Goal: Information Seeking & Learning: Find specific fact

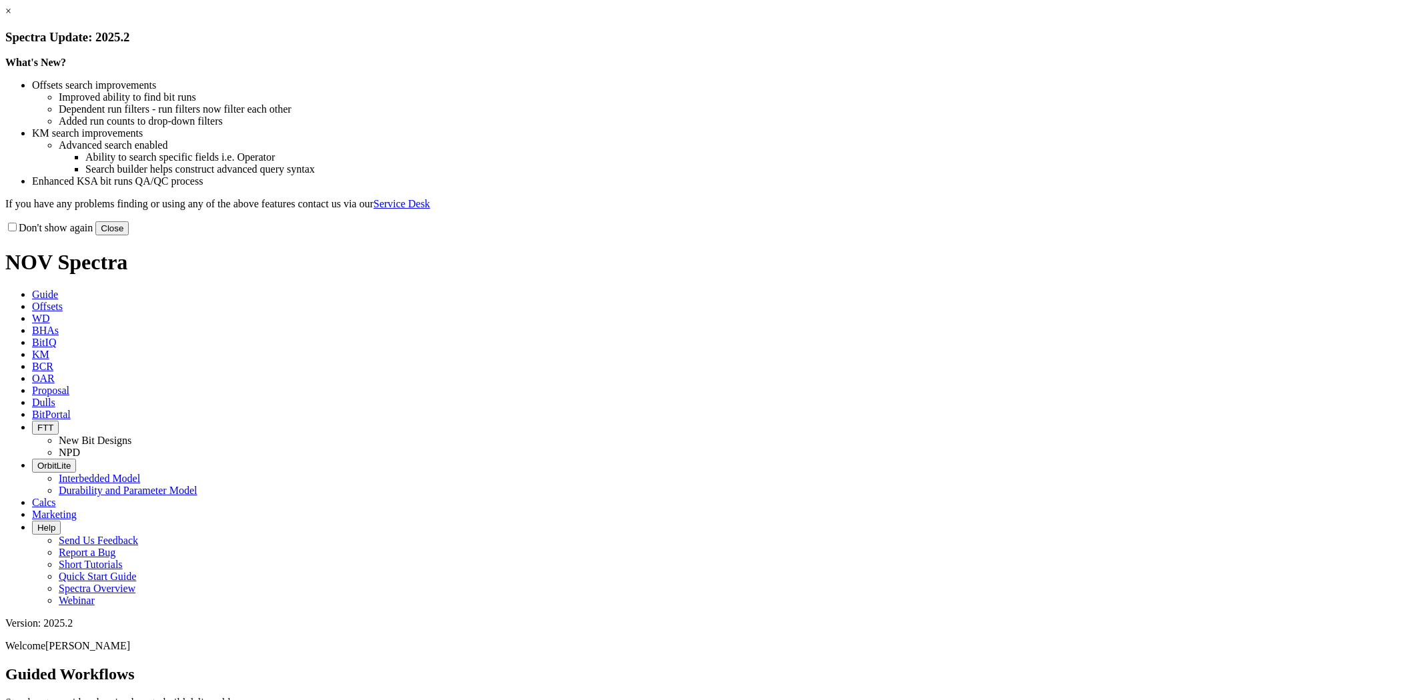
click at [11, 17] on link "×" at bounding box center [8, 10] width 6 height 11
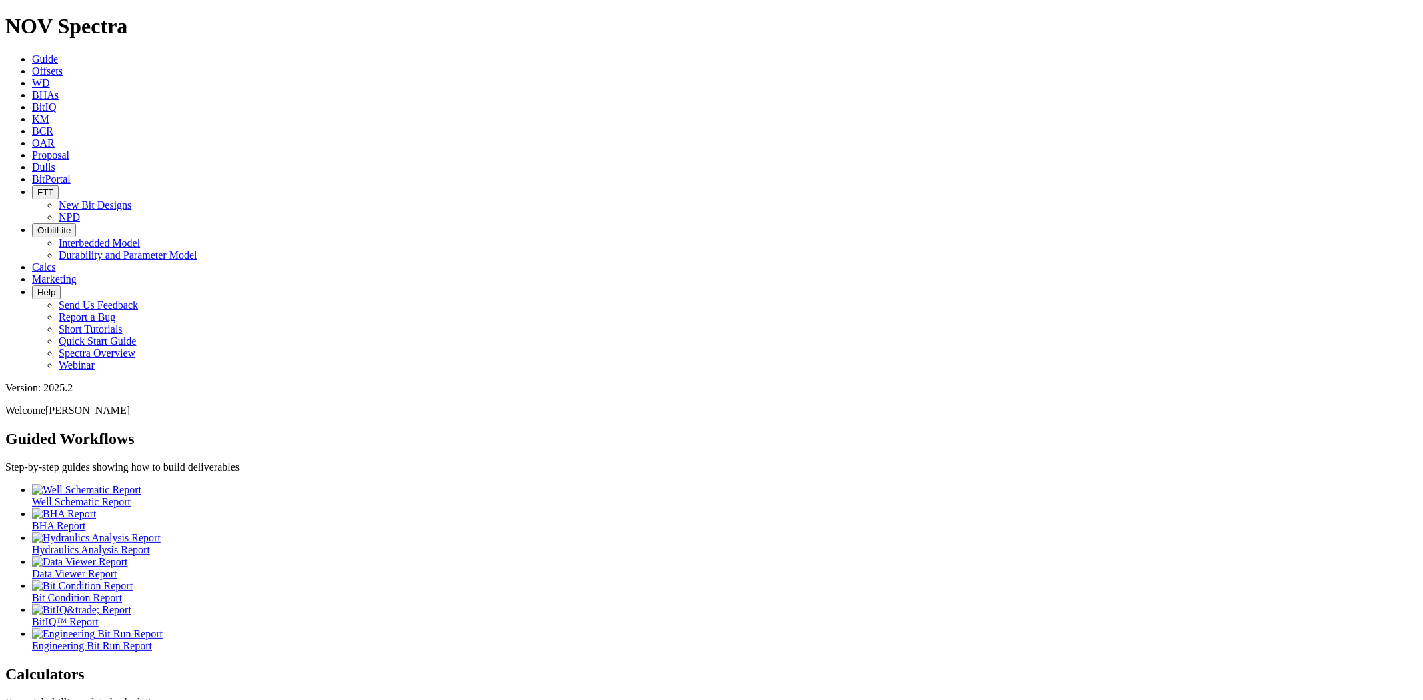
click at [55, 161] on span "Dulls" at bounding box center [43, 166] width 23 height 11
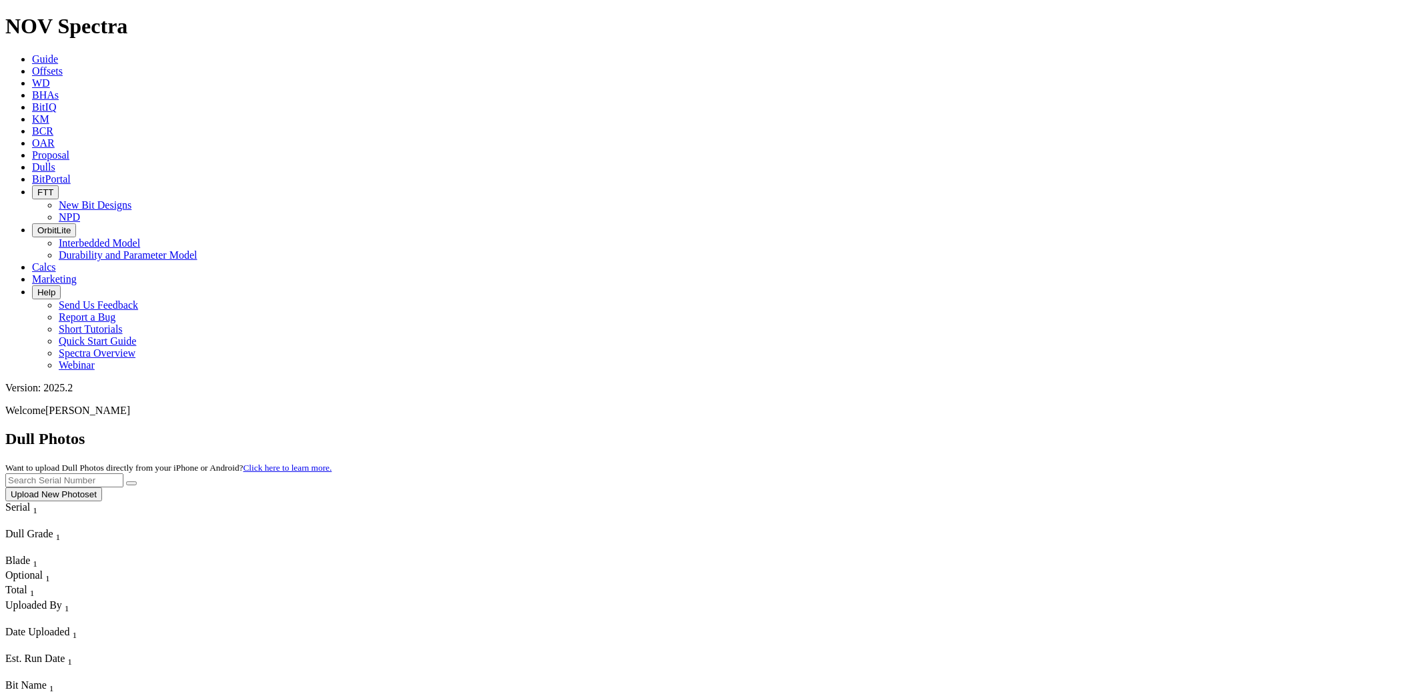
click at [123, 474] on input "text" at bounding box center [64, 481] width 118 height 14
paste input "T313855"
click at [126, 482] on button "submit" at bounding box center [131, 484] width 11 height 4
click at [123, 474] on input "T313855" at bounding box center [64, 481] width 118 height 14
click at [123, 474] on input "313855" at bounding box center [64, 481] width 118 height 14
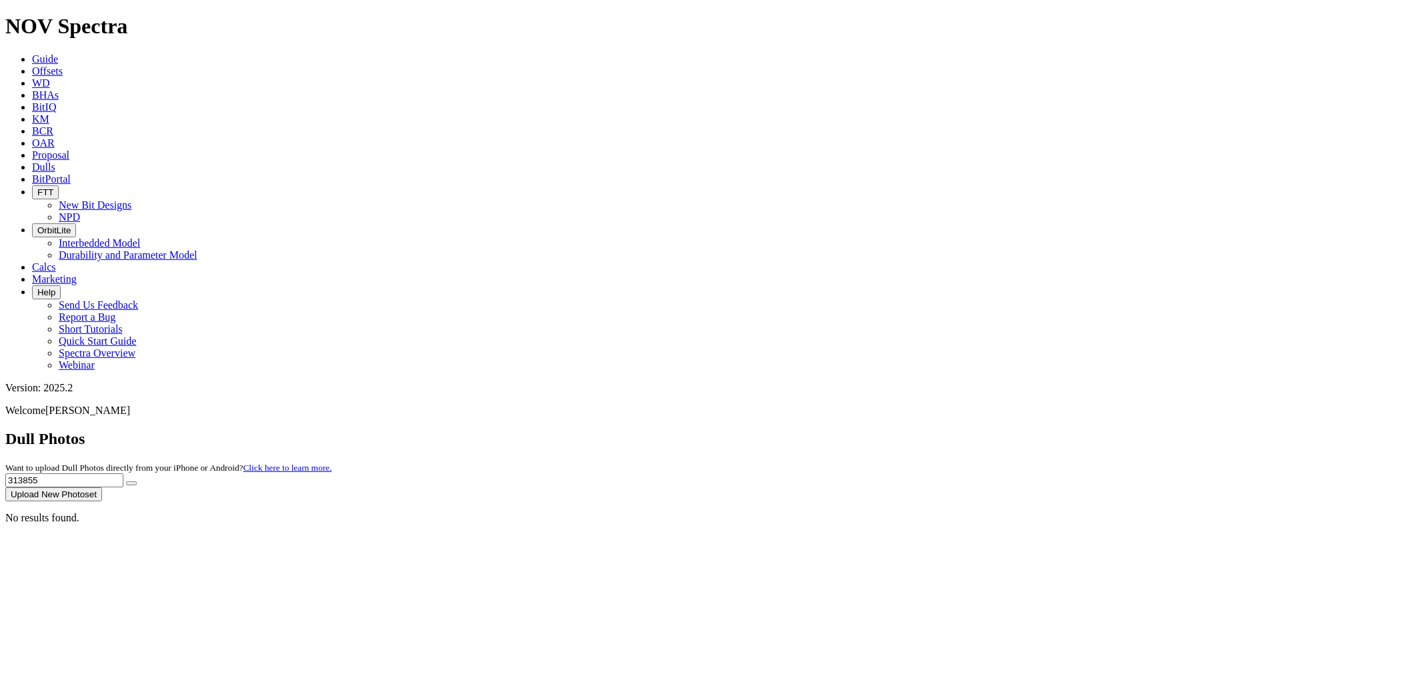
click at [126, 482] on button "submit" at bounding box center [131, 484] width 11 height 4
drag, startPoint x: 1150, startPoint y: 59, endPoint x: 817, endPoint y: 62, distance: 332.9
click at [817, 430] on div "Dull Photos Want to upload Dull Photos directly from your iPhone or Android? Cl…" at bounding box center [711, 465] width 1412 height 71
paste input "S317789"
click at [126, 482] on button "submit" at bounding box center [131, 484] width 11 height 4
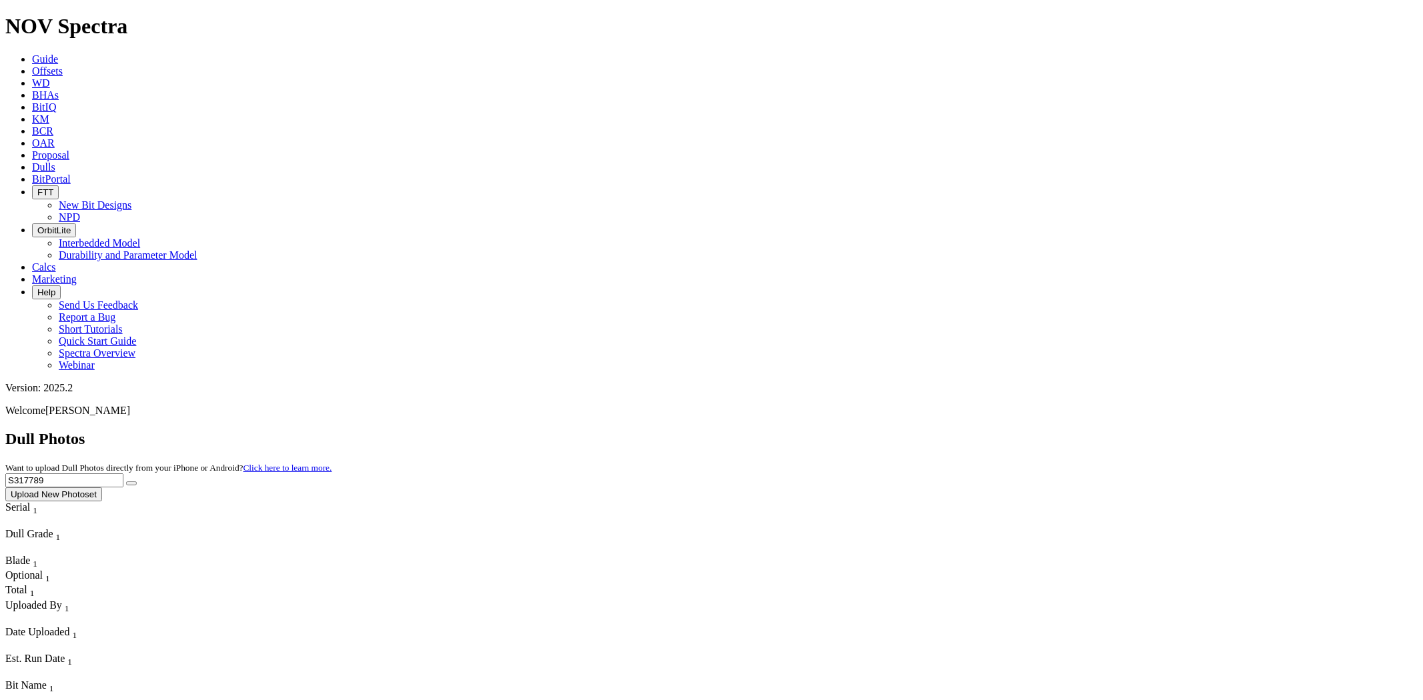
drag, startPoint x: 1143, startPoint y: 61, endPoint x: 822, endPoint y: 55, distance: 320.9
click at [822, 430] on div "Dull Photos Want to upload Dull Photos directly from your iPhone or Android? Cl…" at bounding box center [711, 465] width 1412 height 71
paste input "81"
type input "S318189"
click at [126, 482] on button "submit" at bounding box center [131, 484] width 11 height 4
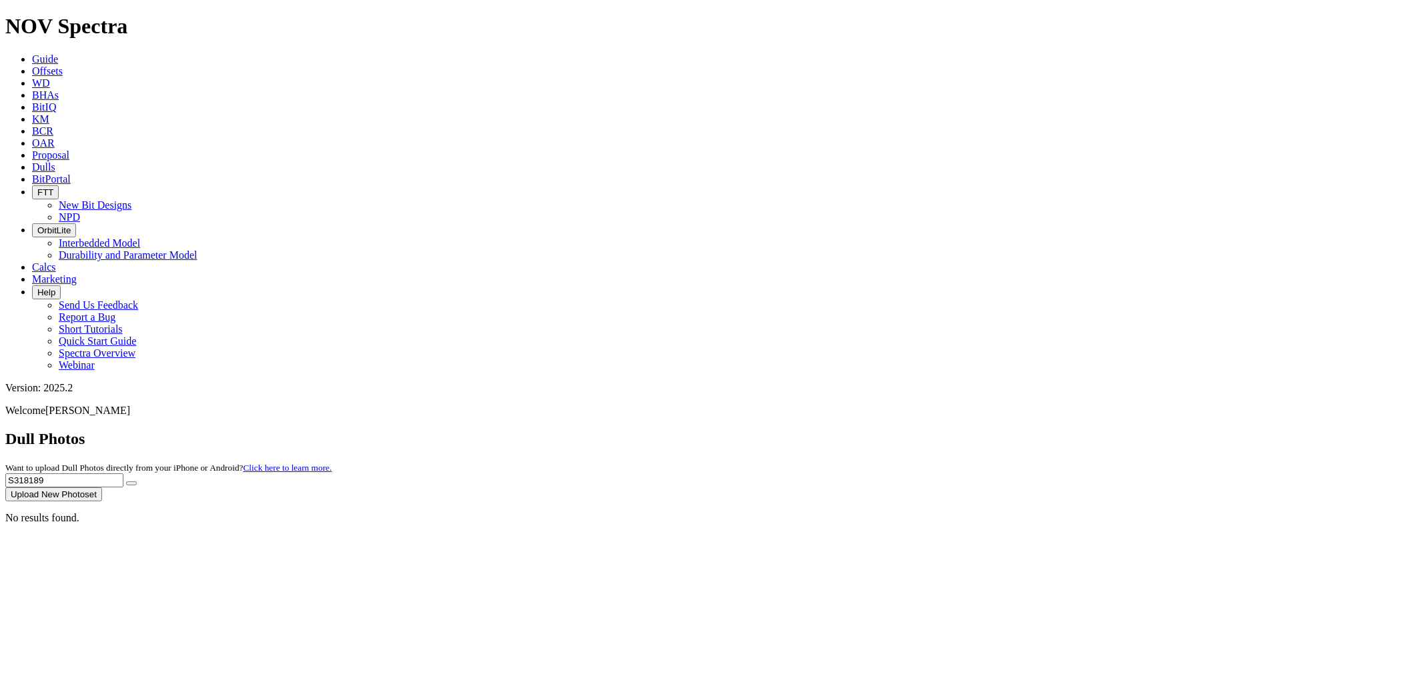
click at [123, 474] on input "S318189" at bounding box center [64, 481] width 118 height 14
drag, startPoint x: 1150, startPoint y: 58, endPoint x: 1003, endPoint y: 55, distance: 146.8
click at [1003, 430] on div "Dull Photos Want to upload Dull Photos directly from your iPhone or Android? Cl…" at bounding box center [711, 465] width 1412 height 71
paste input "S318448"
click at [126, 482] on button "submit" at bounding box center [131, 484] width 11 height 4
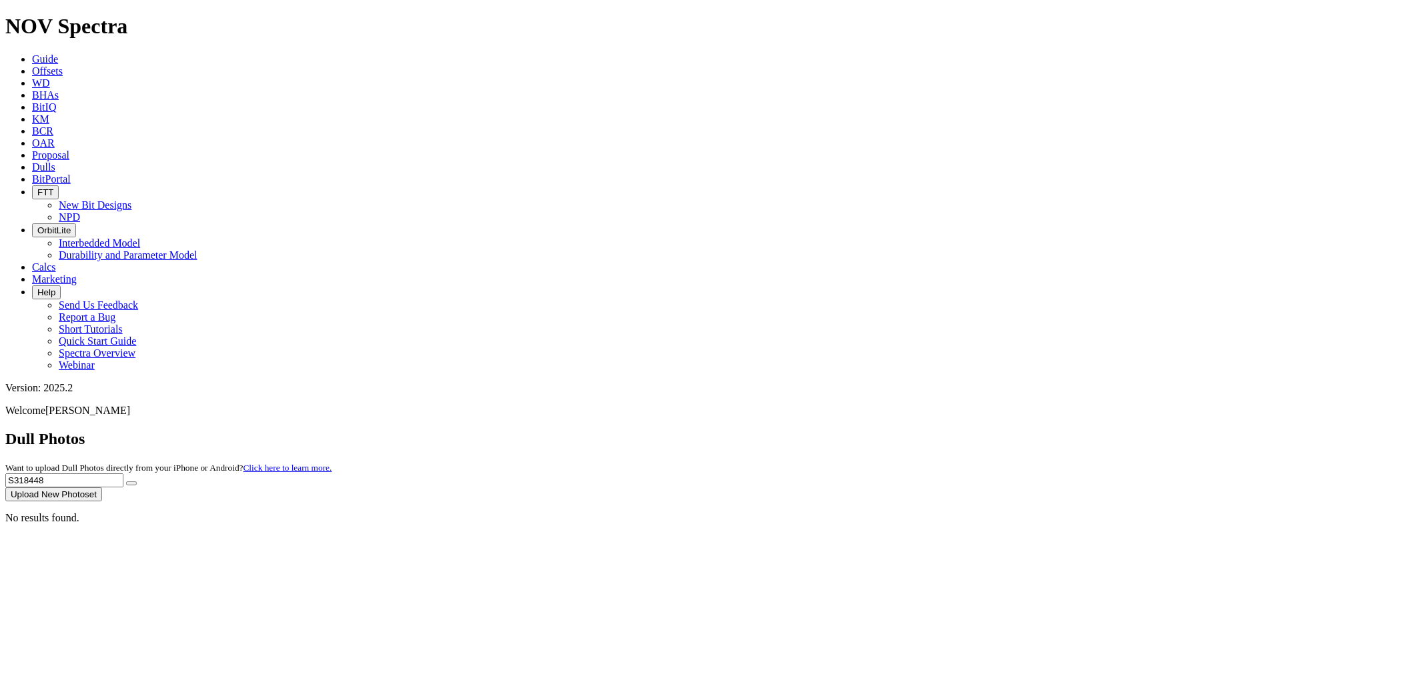
drag, startPoint x: 1176, startPoint y: 62, endPoint x: 1101, endPoint y: 63, distance: 74.7
click at [123, 474] on input "S318448" at bounding box center [64, 481] width 118 height 14
paste input "ND-2007"
type input "S"
click at [123, 474] on input "text" at bounding box center [64, 481] width 118 height 14
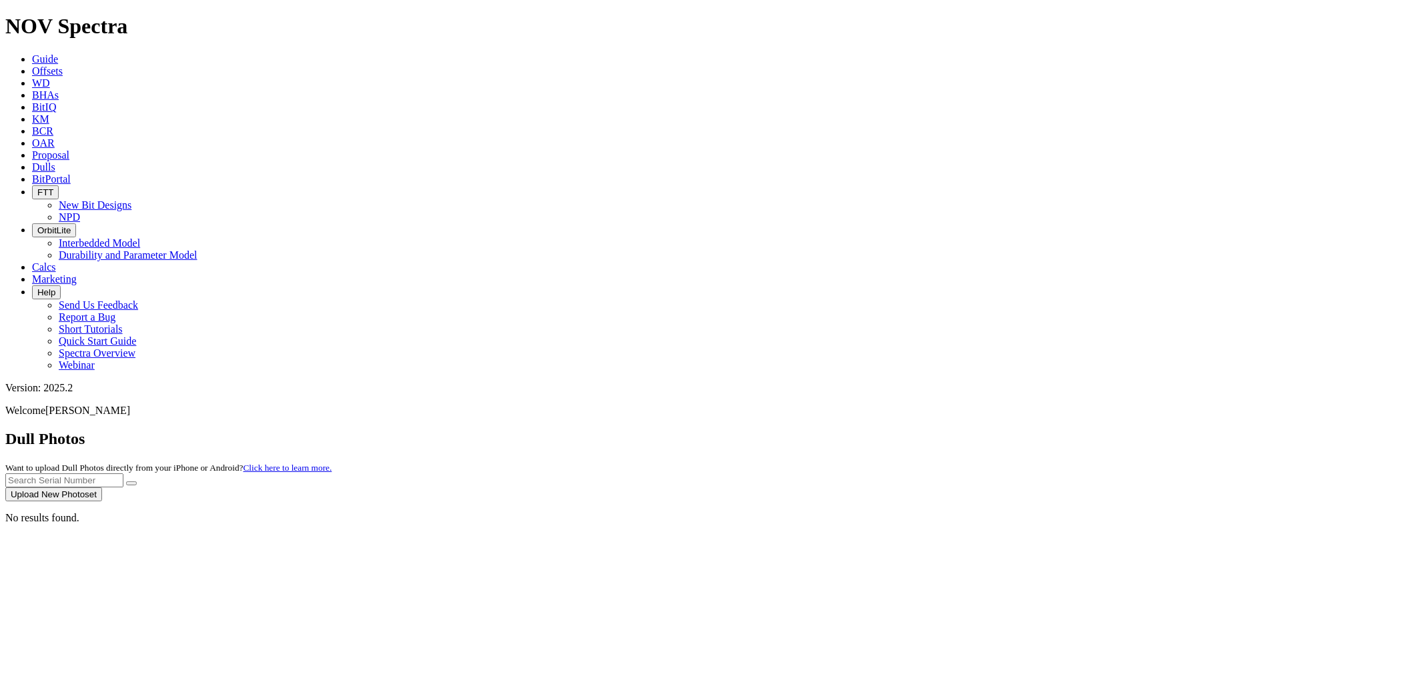
click at [123, 474] on input "text" at bounding box center [64, 481] width 118 height 14
paste input "S295345"
click at [126, 482] on button "submit" at bounding box center [131, 484] width 11 height 4
drag, startPoint x: 1170, startPoint y: 59, endPoint x: 856, endPoint y: 45, distance: 314.5
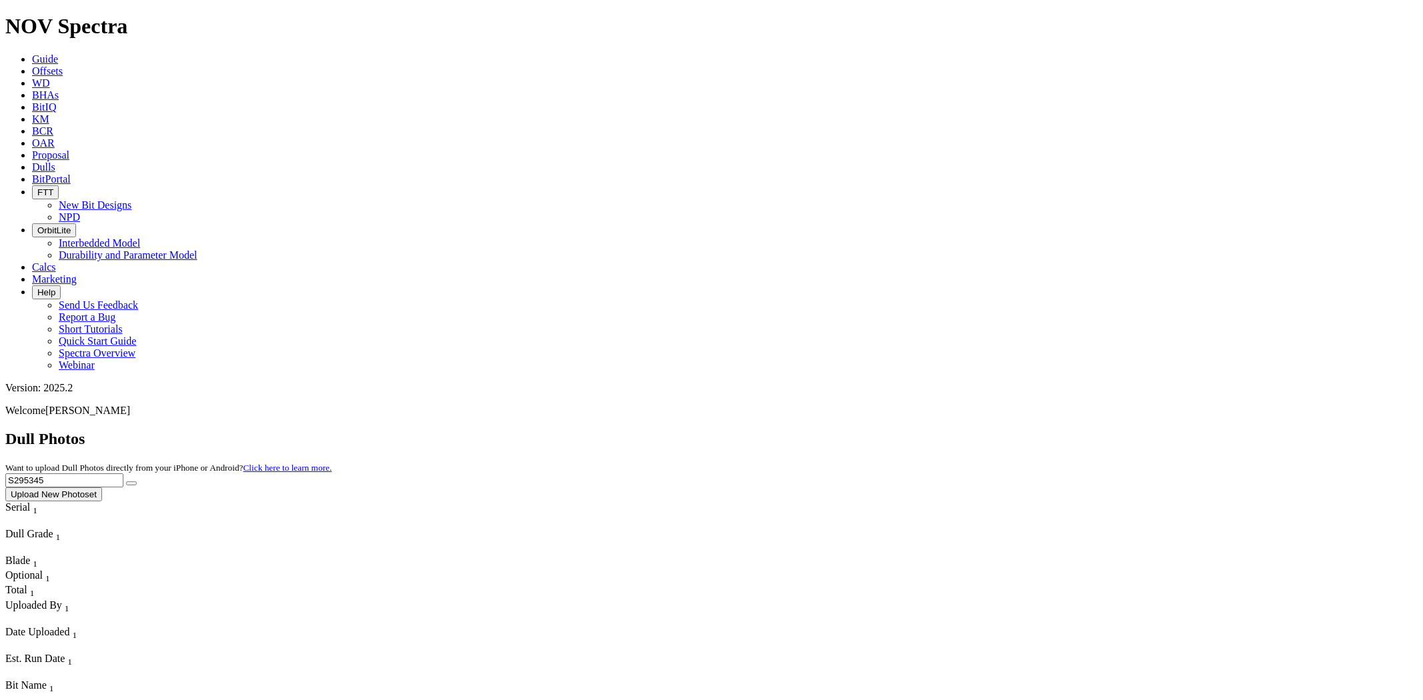
click at [856, 430] on div "Dull Photos Want to upload Dull Photos directly from your iPhone or Android? Cl…" at bounding box center [711, 465] width 1412 height 71
paste input "318449"
click at [126, 482] on button "submit" at bounding box center [131, 484] width 11 height 4
drag, startPoint x: 1154, startPoint y: 60, endPoint x: 948, endPoint y: 59, distance: 206.1
click at [948, 430] on div "Dull Photos Want to upload Dull Photos directly from your iPhone or Android? Cl…" at bounding box center [711, 465] width 1412 height 71
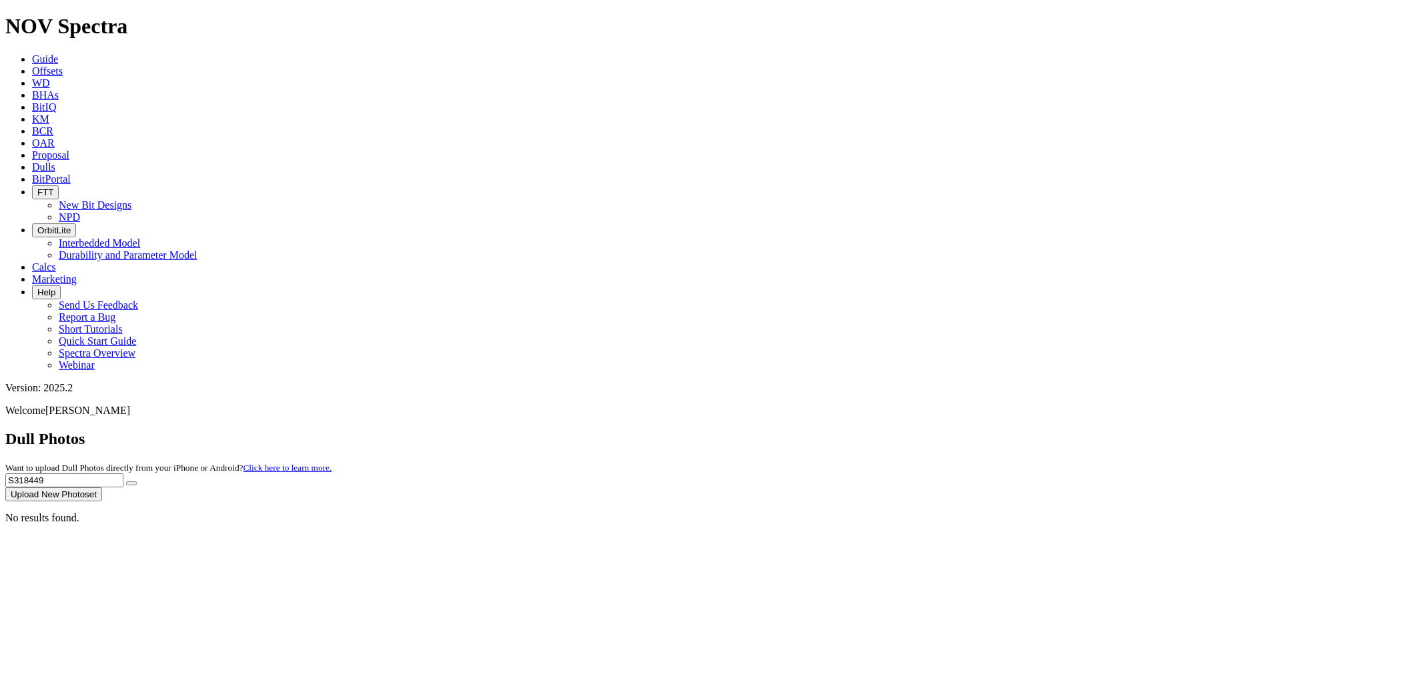
paste input "9633"
click at [126, 482] on button "submit" at bounding box center [131, 484] width 11 height 4
drag, startPoint x: 1147, startPoint y: 59, endPoint x: 1028, endPoint y: 57, distance: 119.4
click at [1028, 430] on div "Dull Photos Want to upload Dull Photos directly from your iPhone or Android? Cl…" at bounding box center [711, 465] width 1412 height 71
paste input "52"
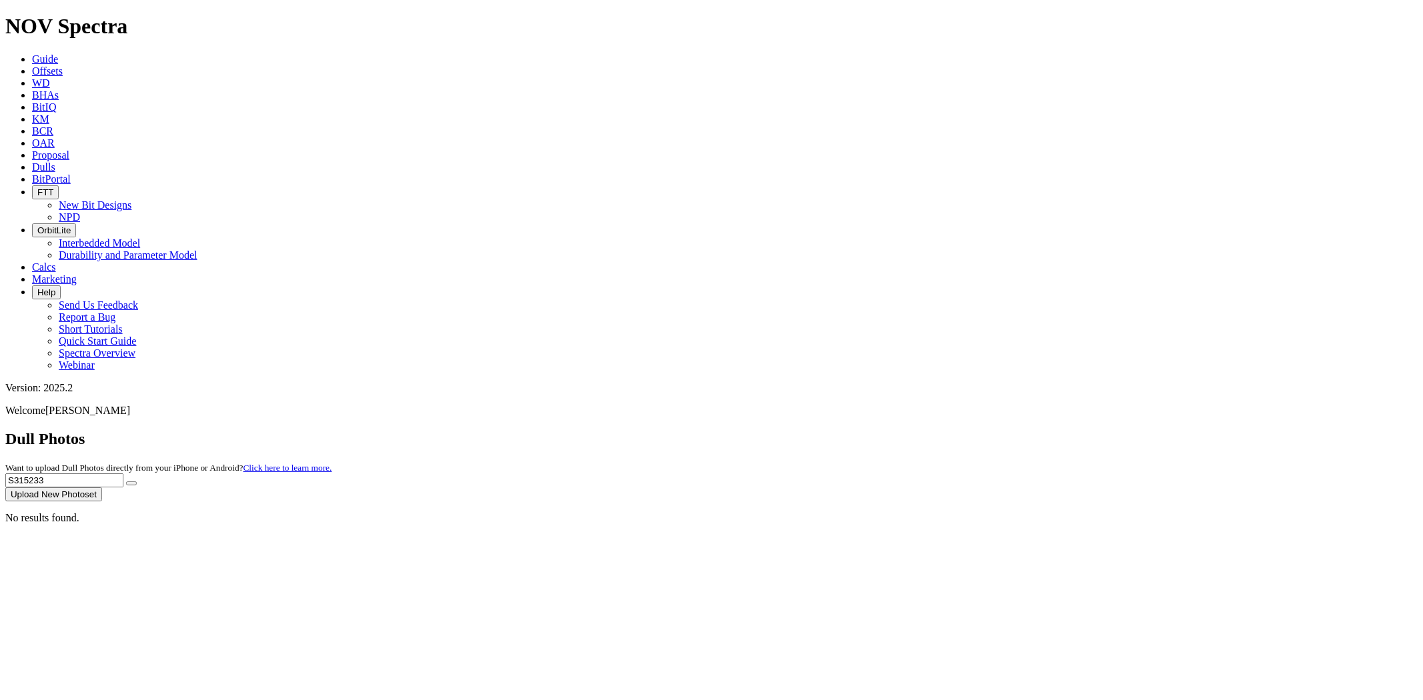
click at [126, 482] on button "submit" at bounding box center [131, 484] width 11 height 4
drag, startPoint x: 1143, startPoint y: 60, endPoint x: 1042, endPoint y: 65, distance: 101.5
click at [1045, 430] on div "Dull Photos Want to upload Dull Photos directly from your iPhone or Android? Cl…" at bounding box center [711, 465] width 1412 height 71
click at [126, 482] on button "submit" at bounding box center [131, 484] width 11 height 4
drag, startPoint x: 1148, startPoint y: 59, endPoint x: 1038, endPoint y: 69, distance: 110.6
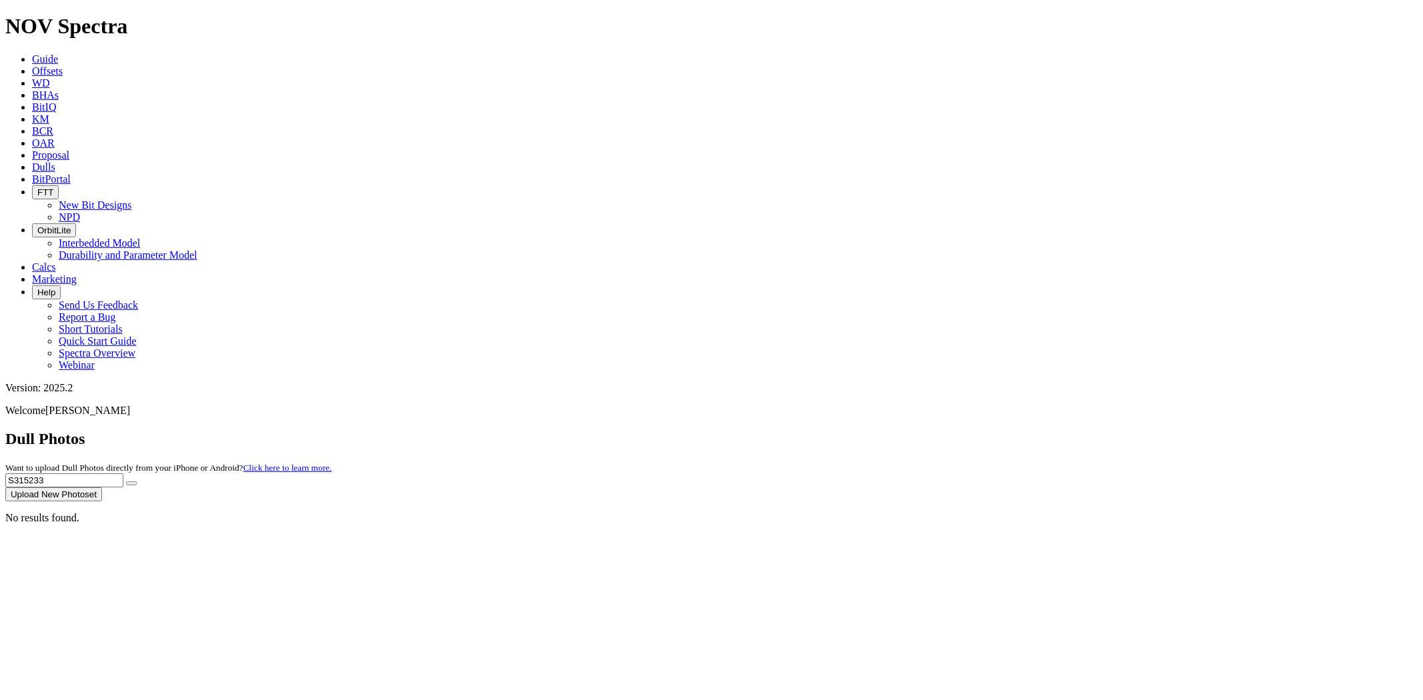
click at [1039, 430] on div "Dull Photos Want to upload Dull Photos directly from your iPhone or Android? Cl…" at bounding box center [711, 465] width 1412 height 71
paste input "8449"
click at [126, 482] on button "submit" at bounding box center [131, 484] width 11 height 4
drag, startPoint x: 1139, startPoint y: 62, endPoint x: 861, endPoint y: 51, distance: 279.1
click at [881, 430] on div "Dull Photos Want to upload Dull Photos directly from your iPhone or Android? Cl…" at bounding box center [711, 465] width 1412 height 71
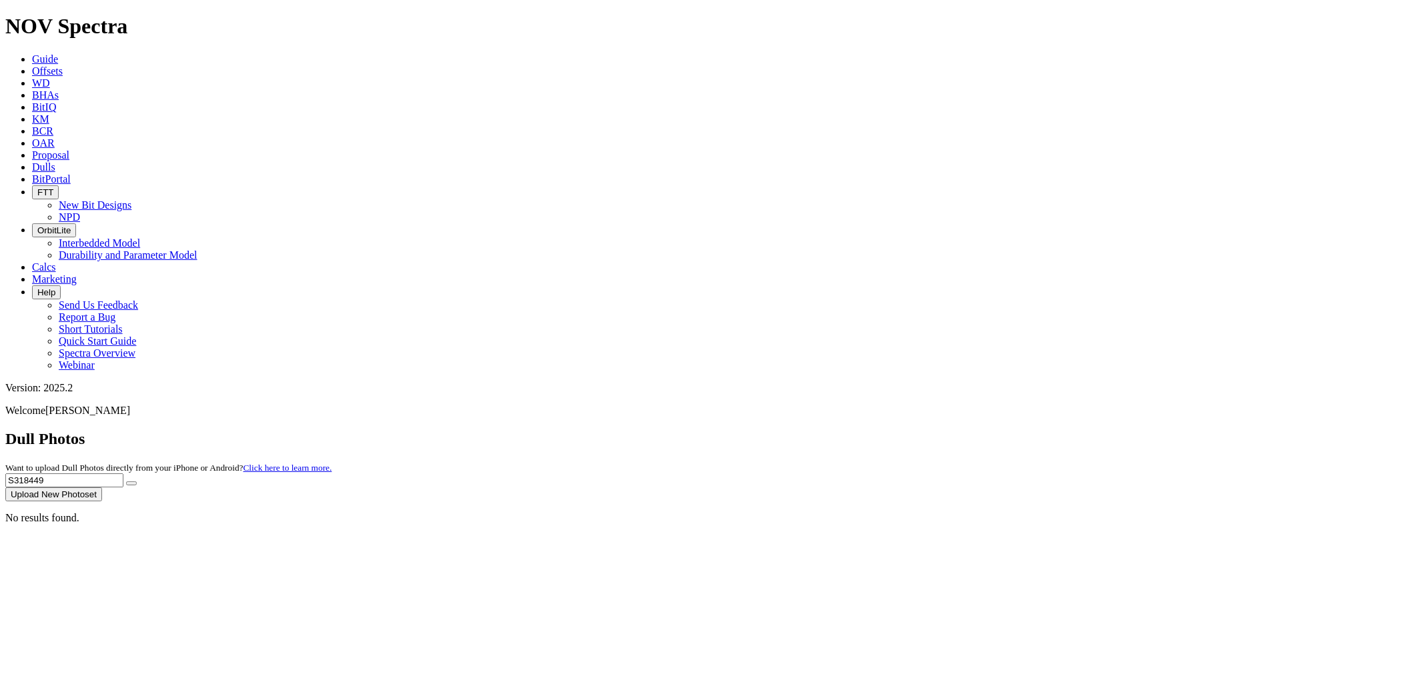
paste input "5233"
click at [126, 482] on button "submit" at bounding box center [131, 484] width 11 height 4
drag, startPoint x: 1156, startPoint y: 65, endPoint x: 859, endPoint y: 74, distance: 297.0
click at [867, 430] on div "Dull Photos Want to upload Dull Photos directly from your iPhone or Android? Cl…" at bounding box center [711, 465] width 1412 height 71
paste input "S317790"
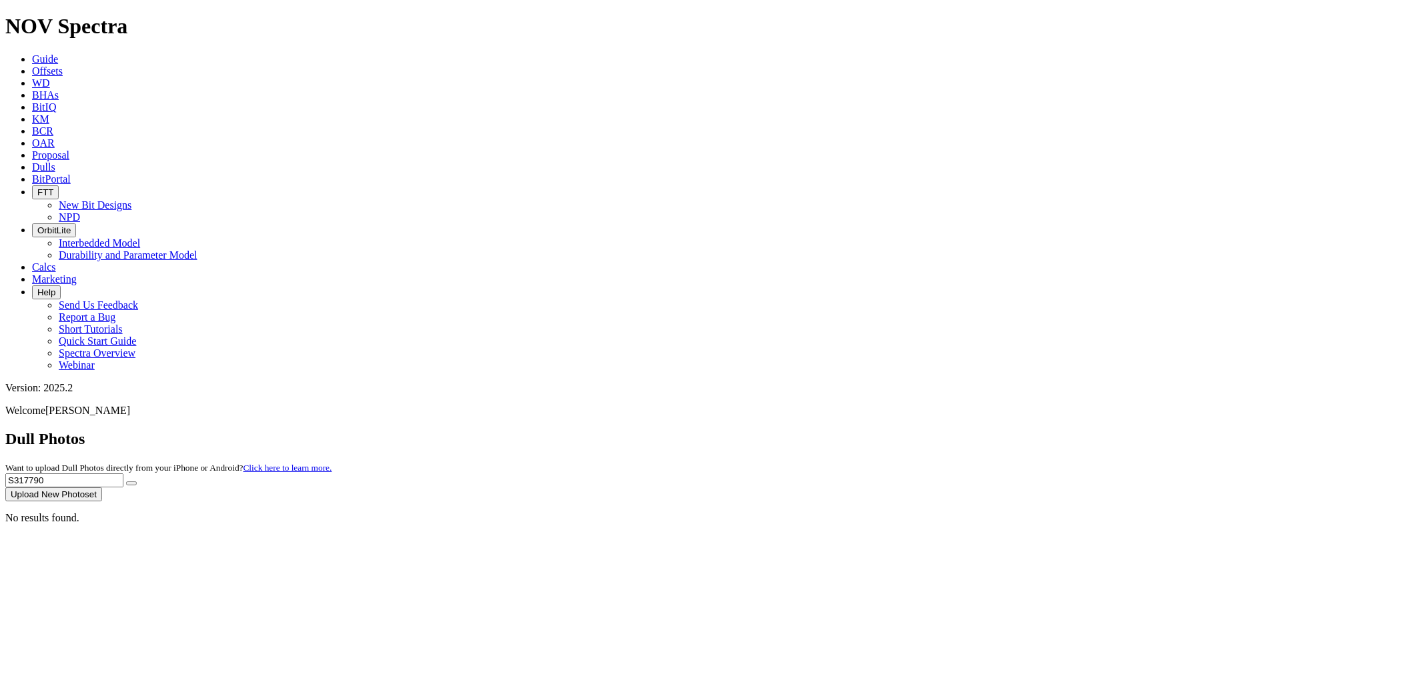
click at [126, 482] on button "submit" at bounding box center [131, 484] width 11 height 4
drag, startPoint x: 1163, startPoint y: 61, endPoint x: 768, endPoint y: 62, distance: 394.9
click at [768, 430] on div "Dull Photos Want to upload Dull Photos directly from your iPhone or Android? Cl…" at bounding box center [711, 465] width 1412 height 71
paste input "FYDH-8"
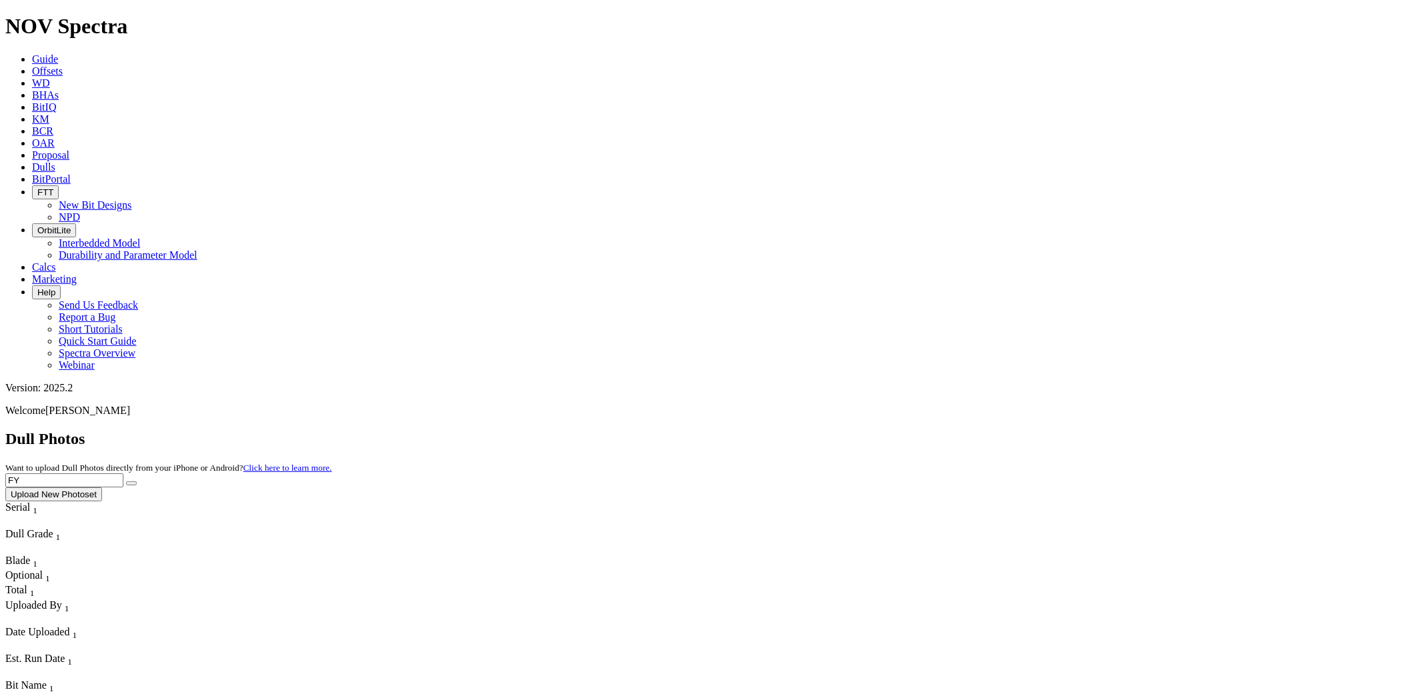
type input "F"
click at [123, 474] on input "text" at bounding box center [64, 481] width 118 height 14
paste input "S295345"
click at [126, 482] on button "submit" at bounding box center [131, 484] width 11 height 4
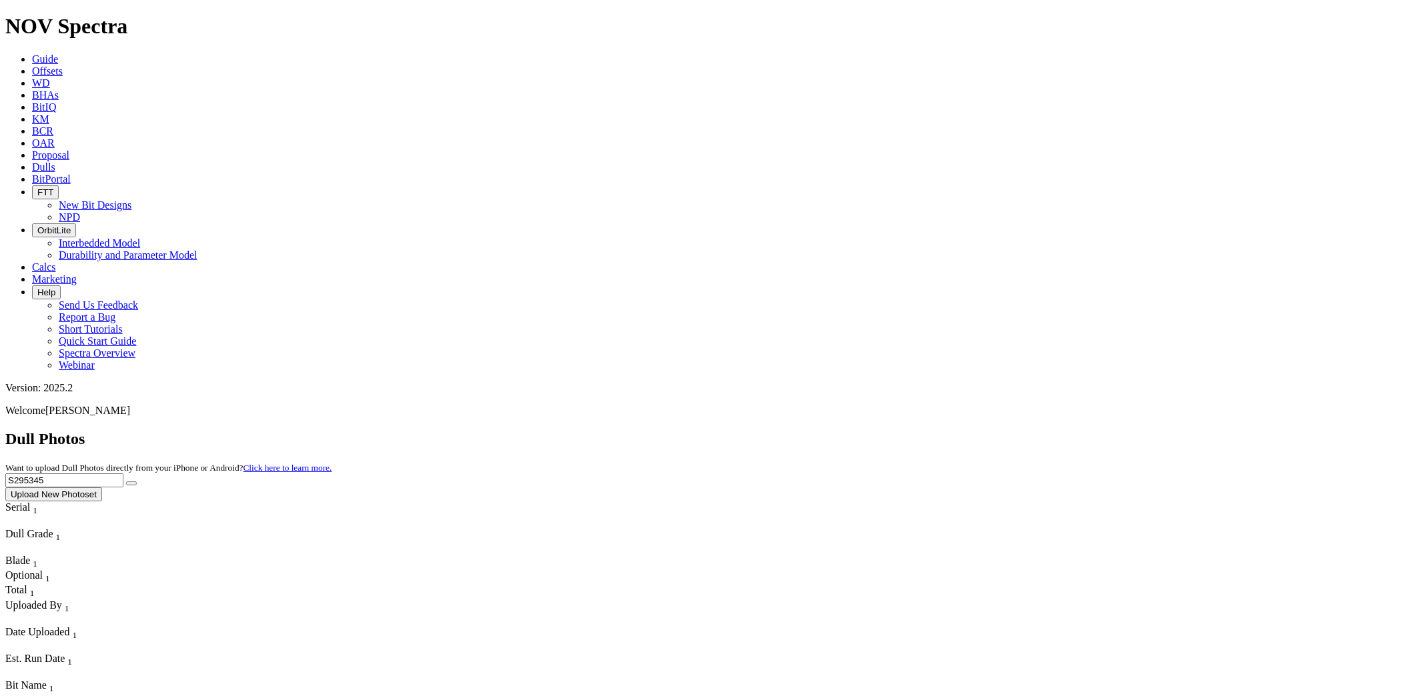
drag, startPoint x: 1141, startPoint y: 62, endPoint x: 1010, endPoint y: 73, distance: 131.9
click at [1032, 430] on div "Dull Photos Want to upload Dull Photos directly from your iPhone or Android? Cl…" at bounding box center [711, 465] width 1412 height 71
paste input "316876"
click at [126, 482] on button "submit" at bounding box center [131, 484] width 11 height 4
drag, startPoint x: 1156, startPoint y: 61, endPoint x: 889, endPoint y: 71, distance: 267.7
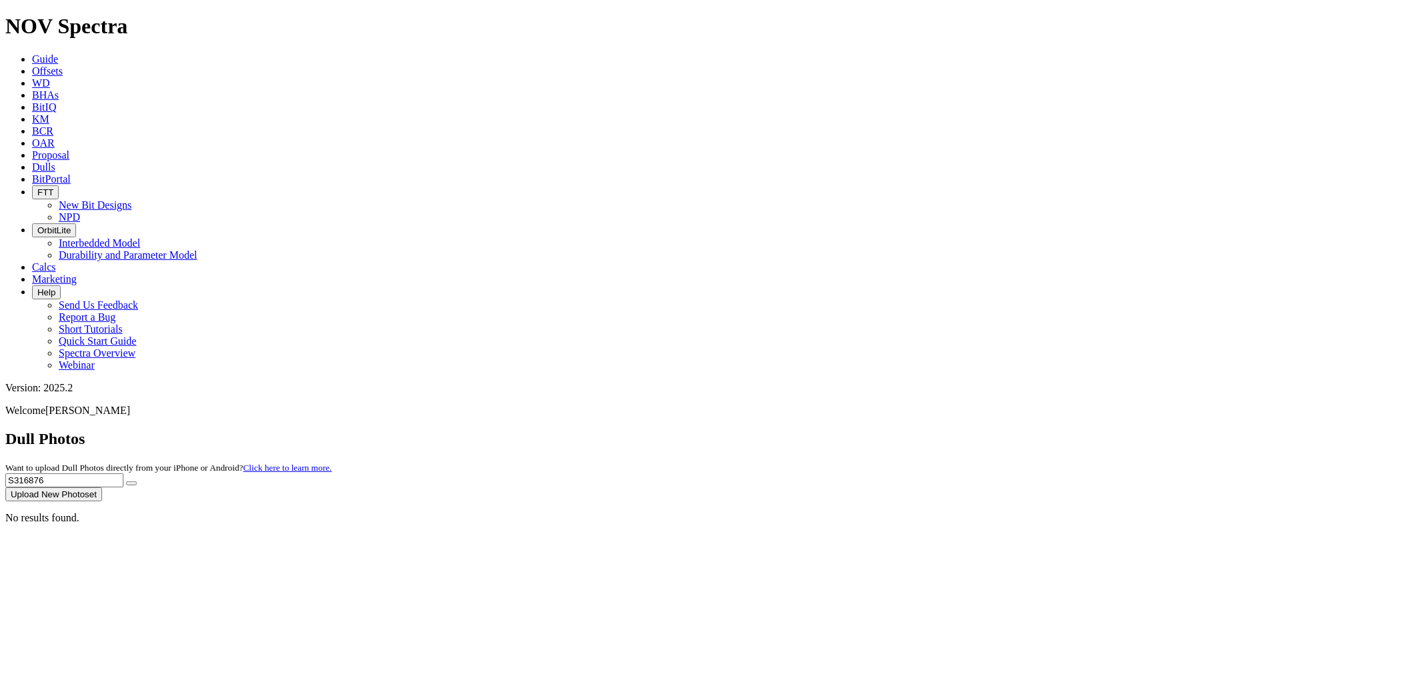
click at [889, 430] on div "Dull Photos Want to upload Dull Photos directly from your iPhone or Android? Cl…" at bounding box center [711, 465] width 1412 height 71
paste input "295345"
click at [126, 482] on button "submit" at bounding box center [131, 484] width 11 height 4
drag, startPoint x: 1159, startPoint y: 64, endPoint x: 1036, endPoint y: 71, distance: 122.9
click at [1036, 430] on div "Dull Photos Want to upload Dull Photos directly from your iPhone or Android? Cl…" at bounding box center [711, 465] width 1412 height 71
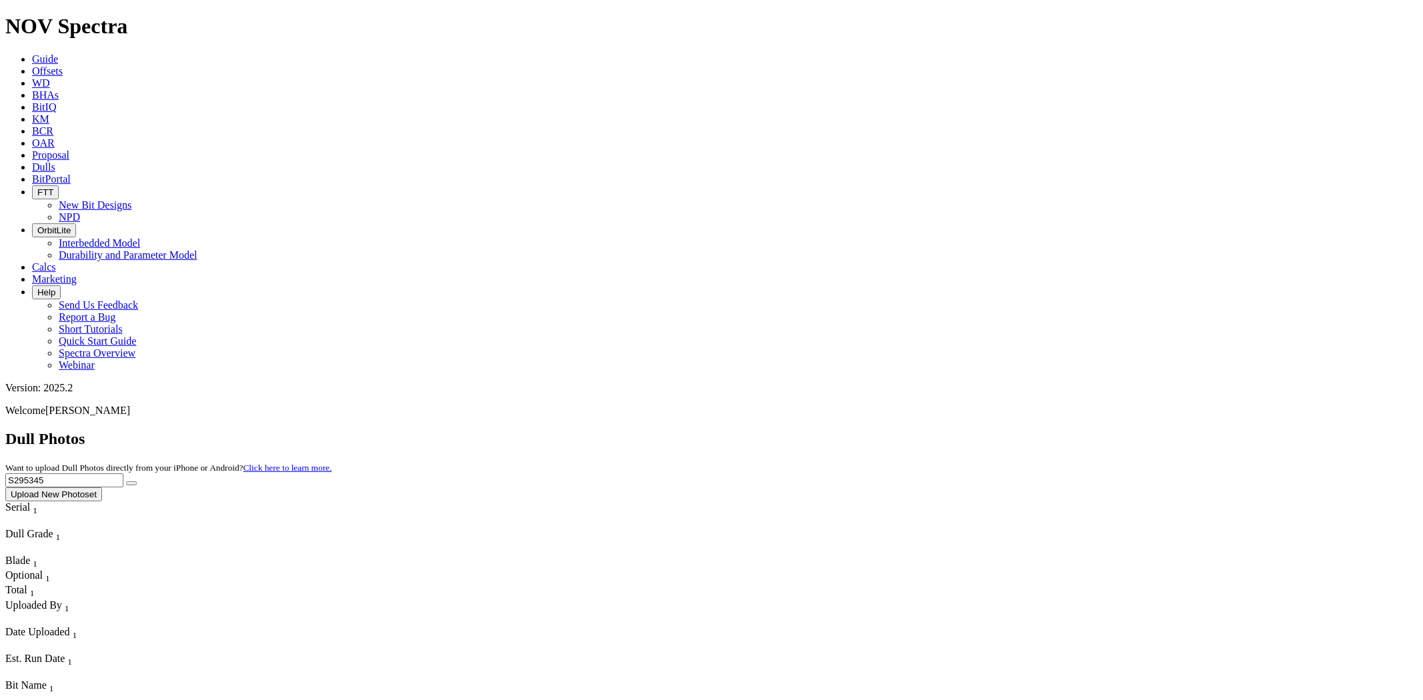
paste input "317237"
click at [126, 482] on button "submit" at bounding box center [131, 484] width 11 height 4
drag, startPoint x: 1156, startPoint y: 61, endPoint x: 1025, endPoint y: 60, distance: 131.4
click at [1025, 430] on div "Dull Photos Want to upload Dull Photos directly from your iPhone or Android? Cl…" at bounding box center [711, 465] width 1412 height 71
paste input "8190"
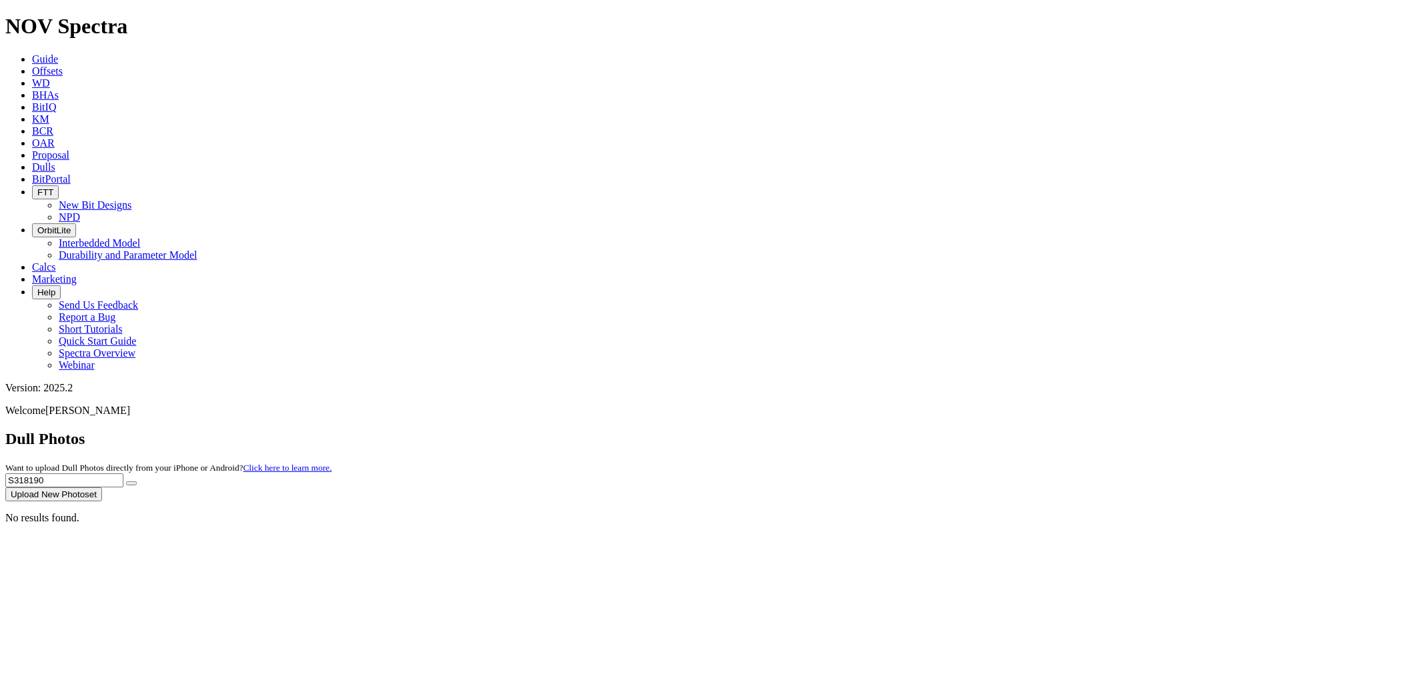
click at [126, 482] on button "submit" at bounding box center [131, 484] width 11 height 4
drag, startPoint x: 1175, startPoint y: 64, endPoint x: 883, endPoint y: 68, distance: 292.2
click at [899, 430] on div "Dull Photos Want to upload Dull Photos directly from your iPhone or Android? Cl…" at bounding box center [711, 465] width 1412 height 71
paste input "9635"
click at [126, 482] on button "submit" at bounding box center [131, 484] width 11 height 4
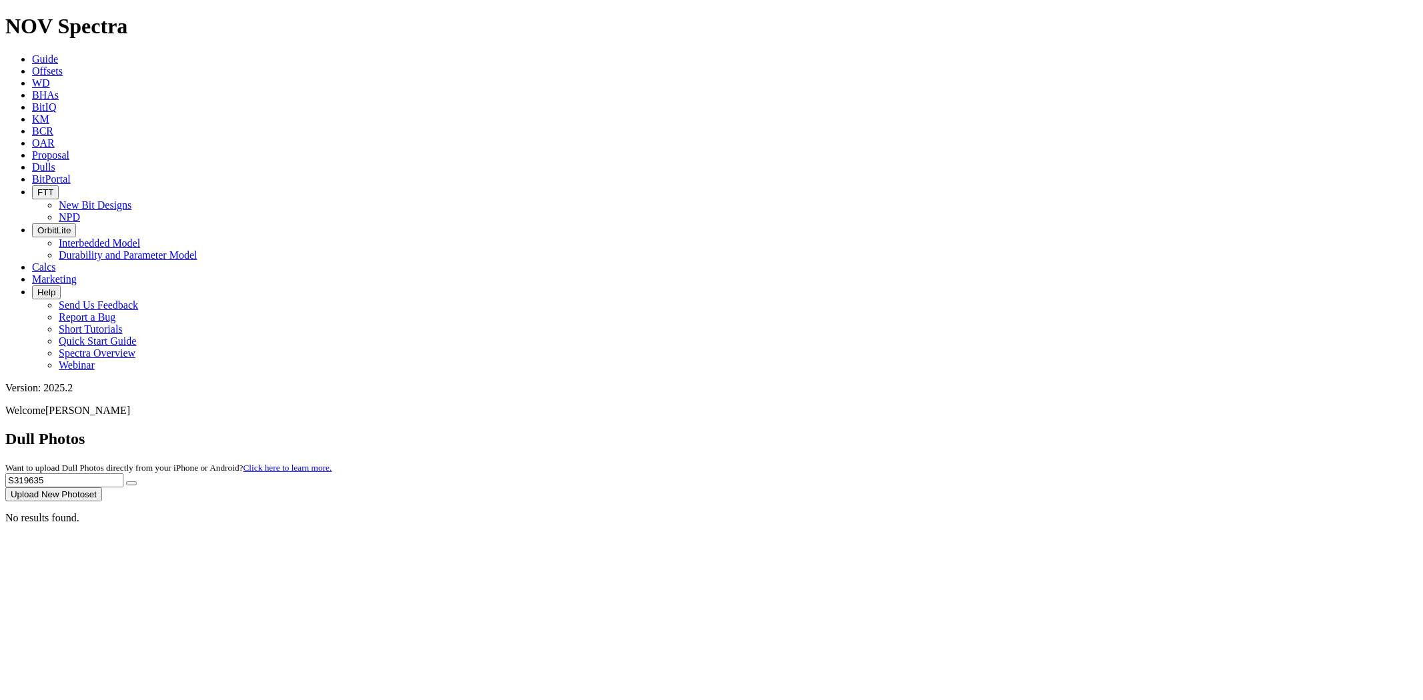
drag, startPoint x: 1143, startPoint y: 57, endPoint x: 1130, endPoint y: 33, distance: 26.9
click at [1081, 430] on div "Dull Photos Want to upload Dull Photos directly from your iPhone or Android? Cl…" at bounding box center [711, 465] width 1412 height 71
paste input "4010"
click at [126, 482] on button "submit" at bounding box center [131, 484] width 11 height 4
drag, startPoint x: 1149, startPoint y: 57, endPoint x: 1004, endPoint y: 64, distance: 145.6
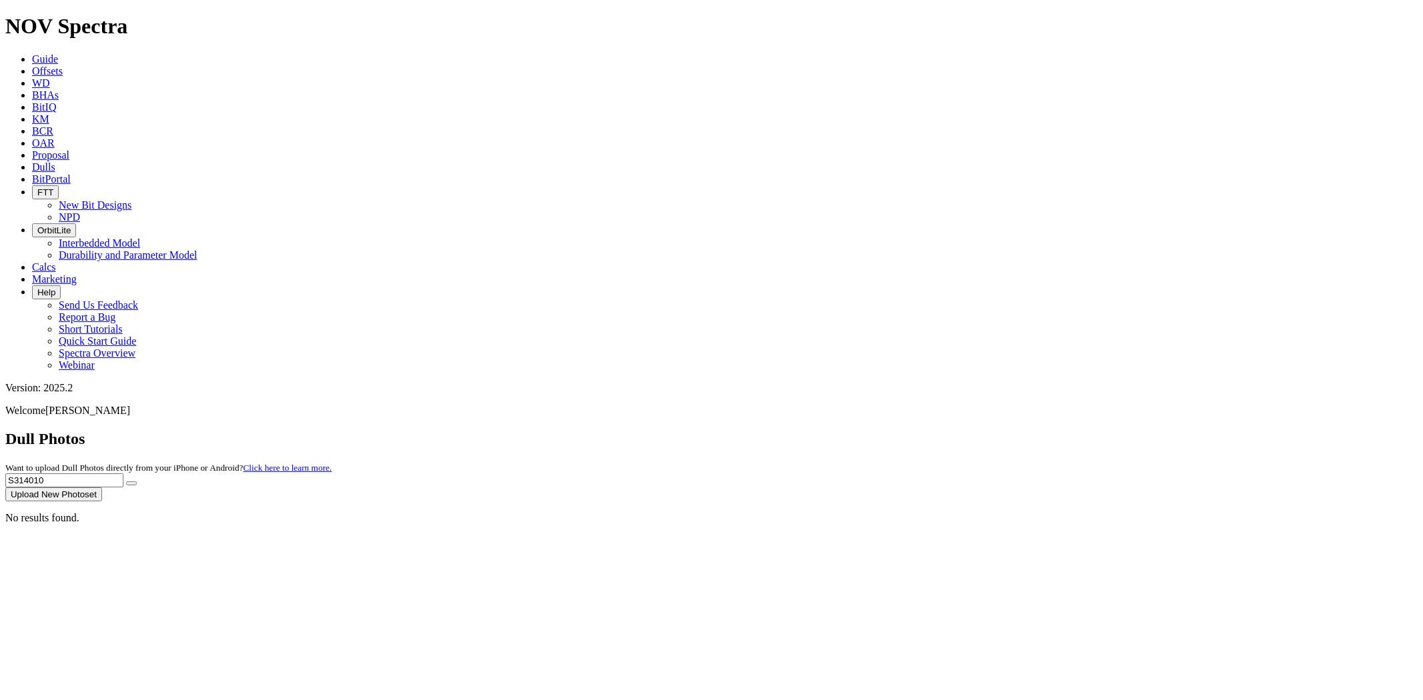
click at [1004, 430] on div "Dull Photos Want to upload Dull Photos directly from your iPhone or Android? Cl…" at bounding box center [711, 465] width 1412 height 71
click at [126, 482] on button "submit" at bounding box center [131, 484] width 11 height 4
drag, startPoint x: 1028, startPoint y: 71, endPoint x: 983, endPoint y: 76, distance: 44.9
click at [983, 430] on div "Dull Photos Want to upload Dull Photos directly from your iPhone or Android? Cl…" at bounding box center [711, 465] width 1412 height 71
paste input "385"
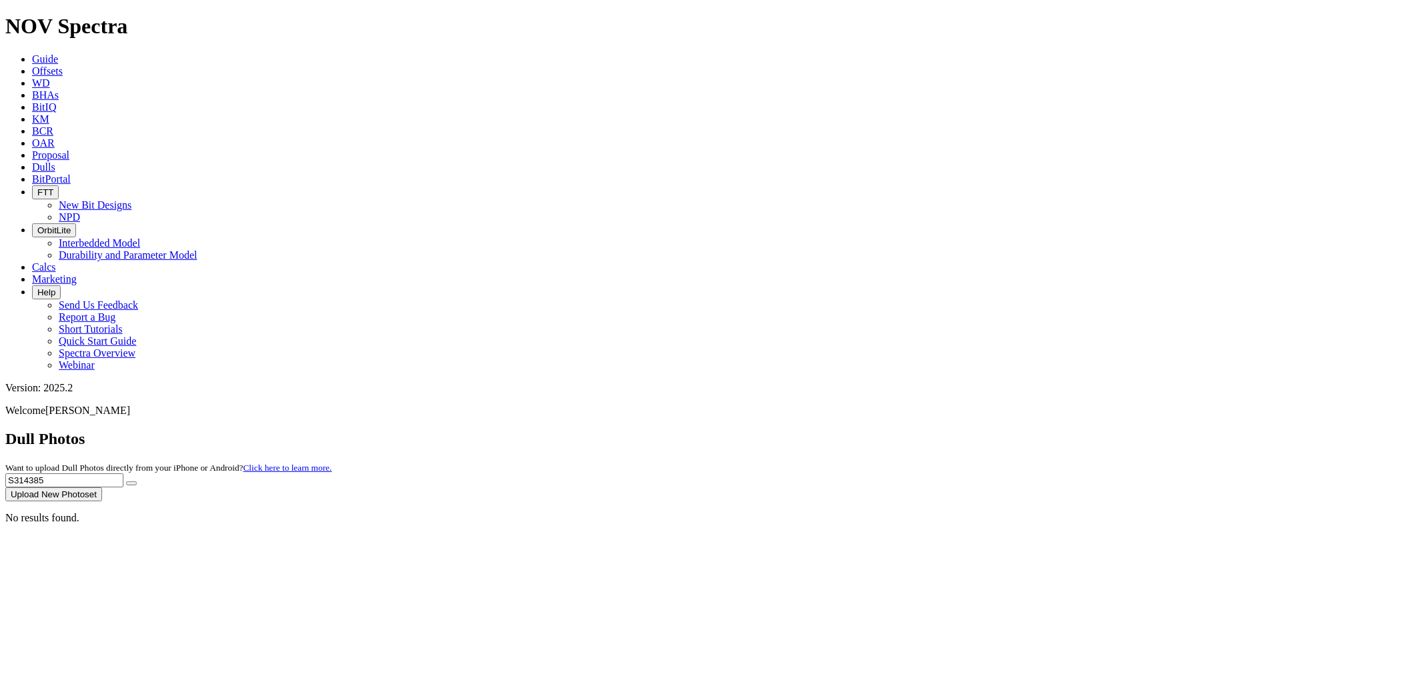
type input "S314385"
click at [126, 482] on button "submit" at bounding box center [131, 484] width 11 height 4
drag, startPoint x: 1146, startPoint y: 62, endPoint x: 968, endPoint y: 65, distance: 178.1
click at [968, 430] on div "Dull Photos Want to upload Dull Photos directly from your iPhone or Android? Cl…" at bounding box center [711, 465] width 1412 height 71
click at [123, 474] on input "text" at bounding box center [64, 481] width 118 height 14
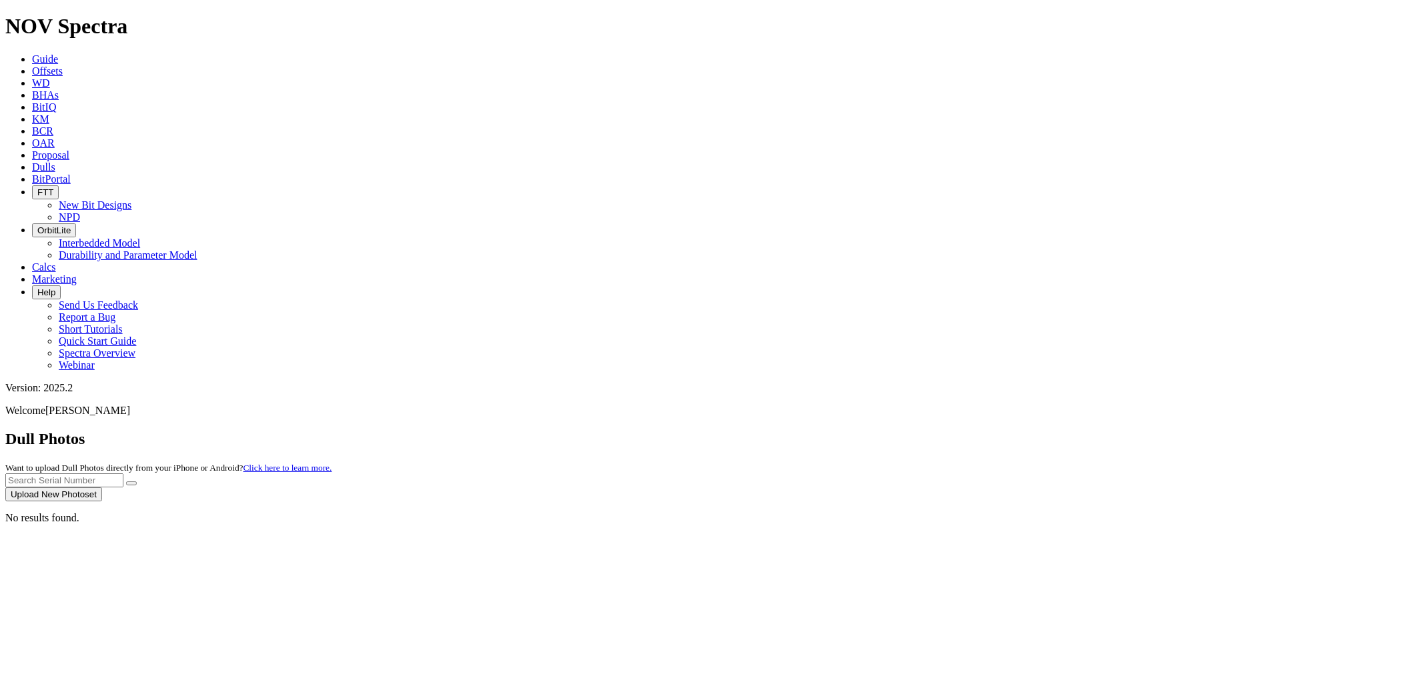
paste input "S315233"
click at [126, 482] on button "submit" at bounding box center [131, 484] width 11 height 4
drag, startPoint x: 1142, startPoint y: 63, endPoint x: 1005, endPoint y: 70, distance: 137.0
click at [1011, 430] on div "Dull Photos Want to upload Dull Photos directly from your iPhone or Android? Cl…" at bounding box center [711, 465] width 1412 height 71
click at [126, 482] on button "submit" at bounding box center [131, 484] width 11 height 4
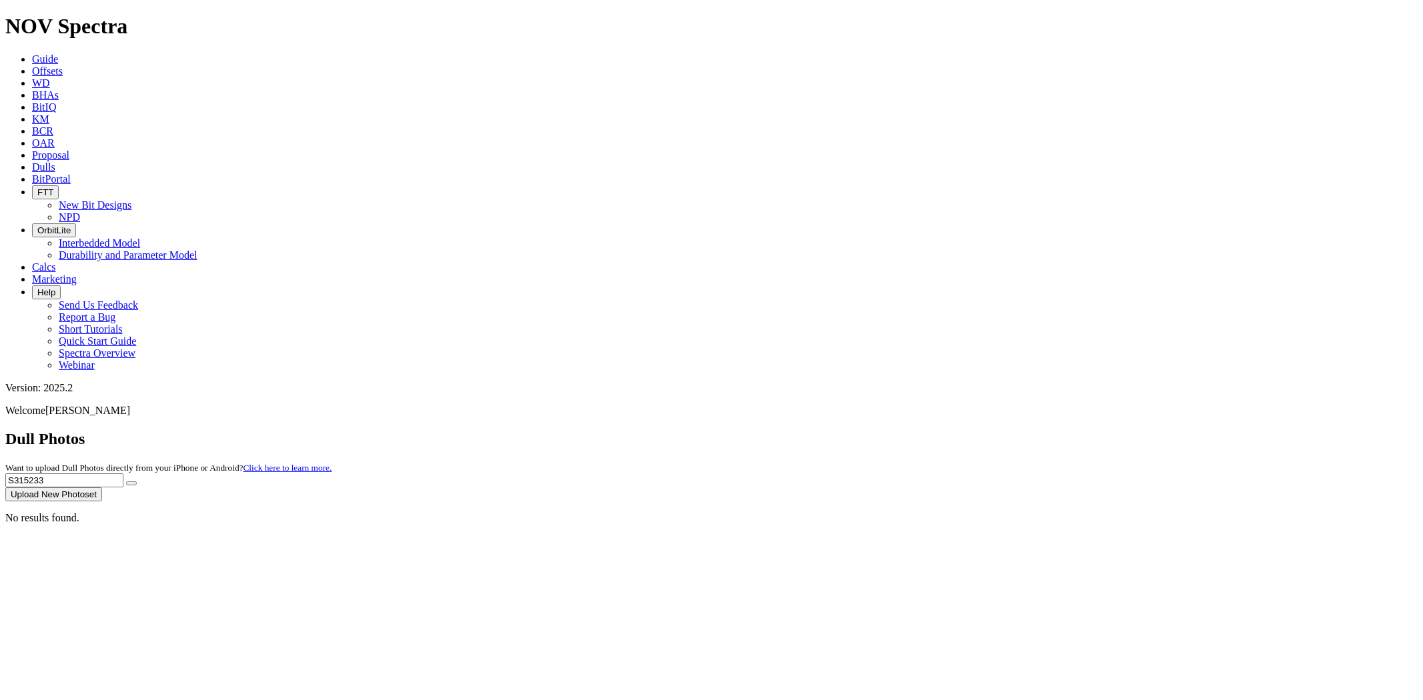
drag, startPoint x: 1149, startPoint y: 60, endPoint x: 1001, endPoint y: 70, distance: 148.4
click at [1001, 430] on div "Dull Photos Want to upload Dull Photos directly from your iPhone or Android? Cl…" at bounding box center [711, 465] width 1412 height 71
paste input "8194"
click at [126, 482] on button "submit" at bounding box center [131, 484] width 11 height 4
drag, startPoint x: 1144, startPoint y: 63, endPoint x: 987, endPoint y: 69, distance: 156.9
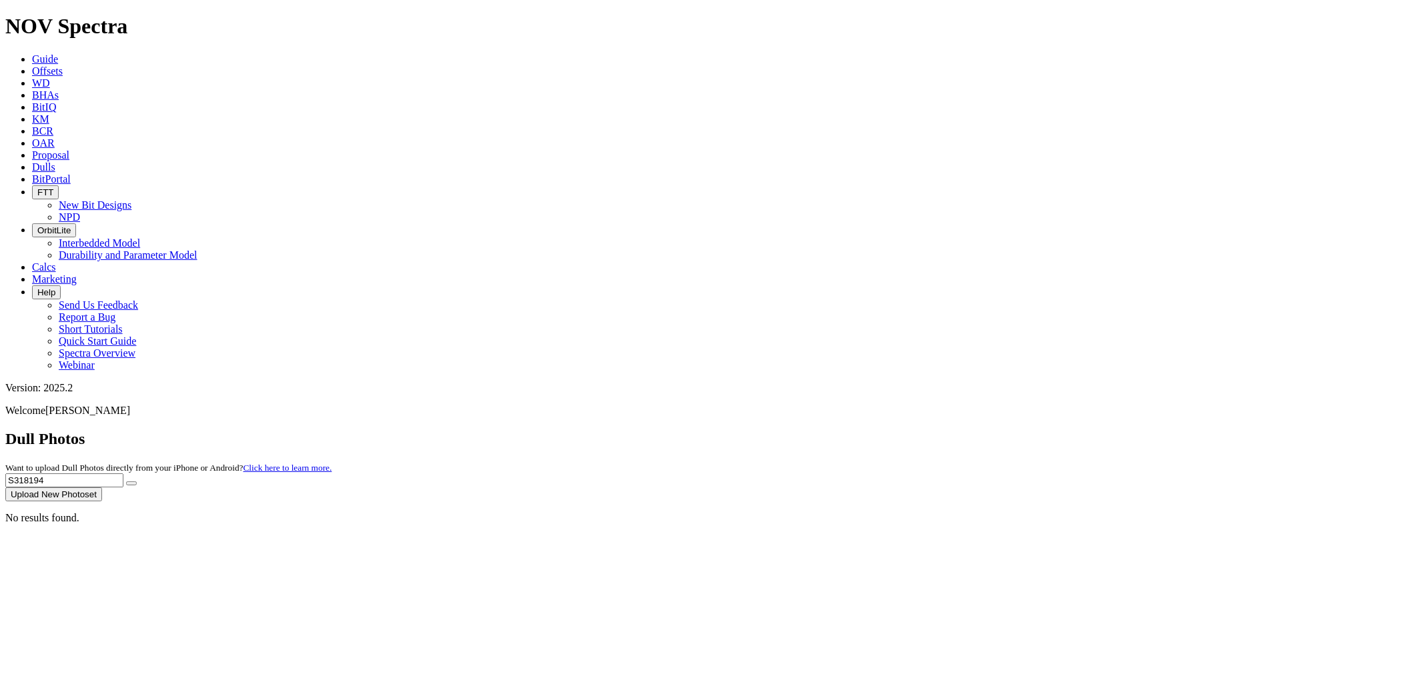
click at [987, 430] on div "Dull Photos Want to upload Dull Photos directly from your iPhone or Android? Cl…" at bounding box center [711, 465] width 1412 height 71
paste input "998"
click at [126, 482] on button "submit" at bounding box center [131, 484] width 11 height 4
drag, startPoint x: 1152, startPoint y: 63, endPoint x: 989, endPoint y: 68, distance: 163.5
click at [989, 430] on div "Dull Photos Want to upload Dull Photos directly from your iPhone or Android? Cl…" at bounding box center [711, 465] width 1412 height 71
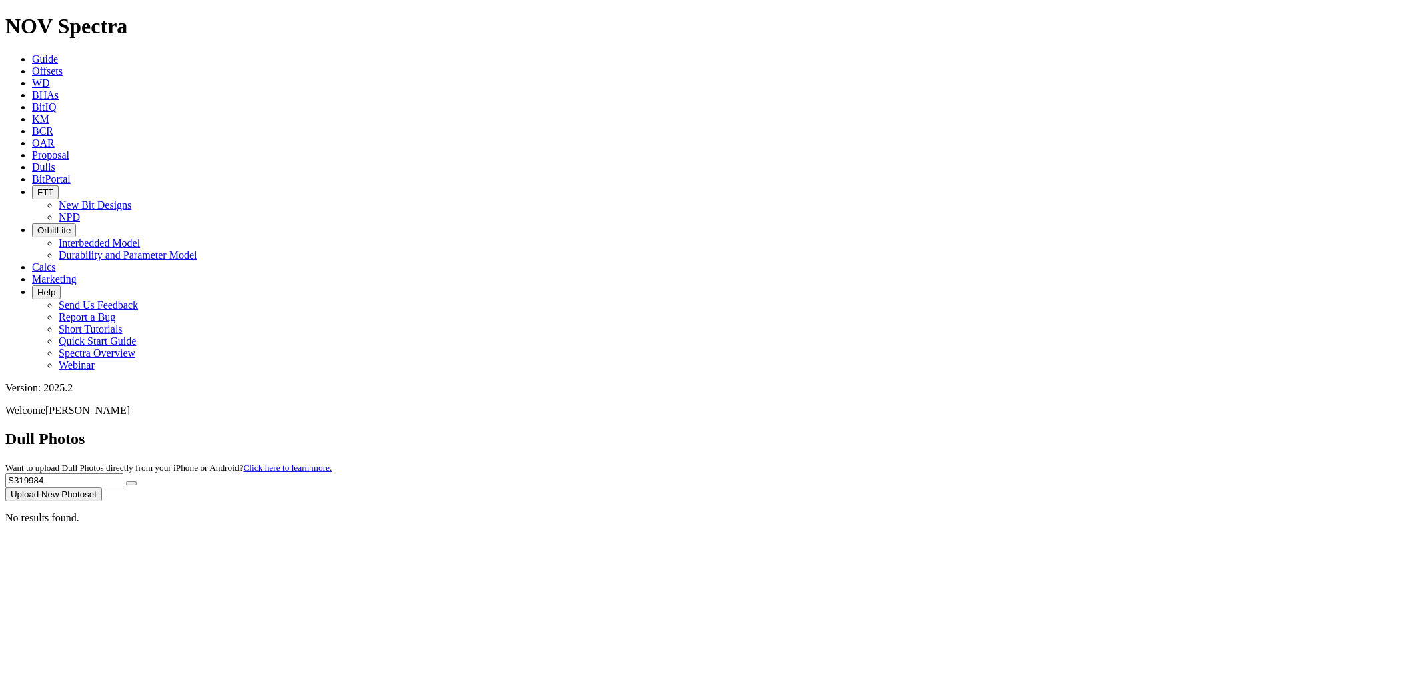
click at [126, 482] on button "submit" at bounding box center [131, 484] width 11 height 4
drag, startPoint x: 1106, startPoint y: 58, endPoint x: 1045, endPoint y: 63, distance: 60.9
click at [1045, 430] on div "Dull Photos Want to upload Dull Photos directly from your iPhone or Android? Cl…" at bounding box center [711, 465] width 1412 height 71
type input "319984"
click at [126, 482] on button "submit" at bounding box center [131, 484] width 11 height 4
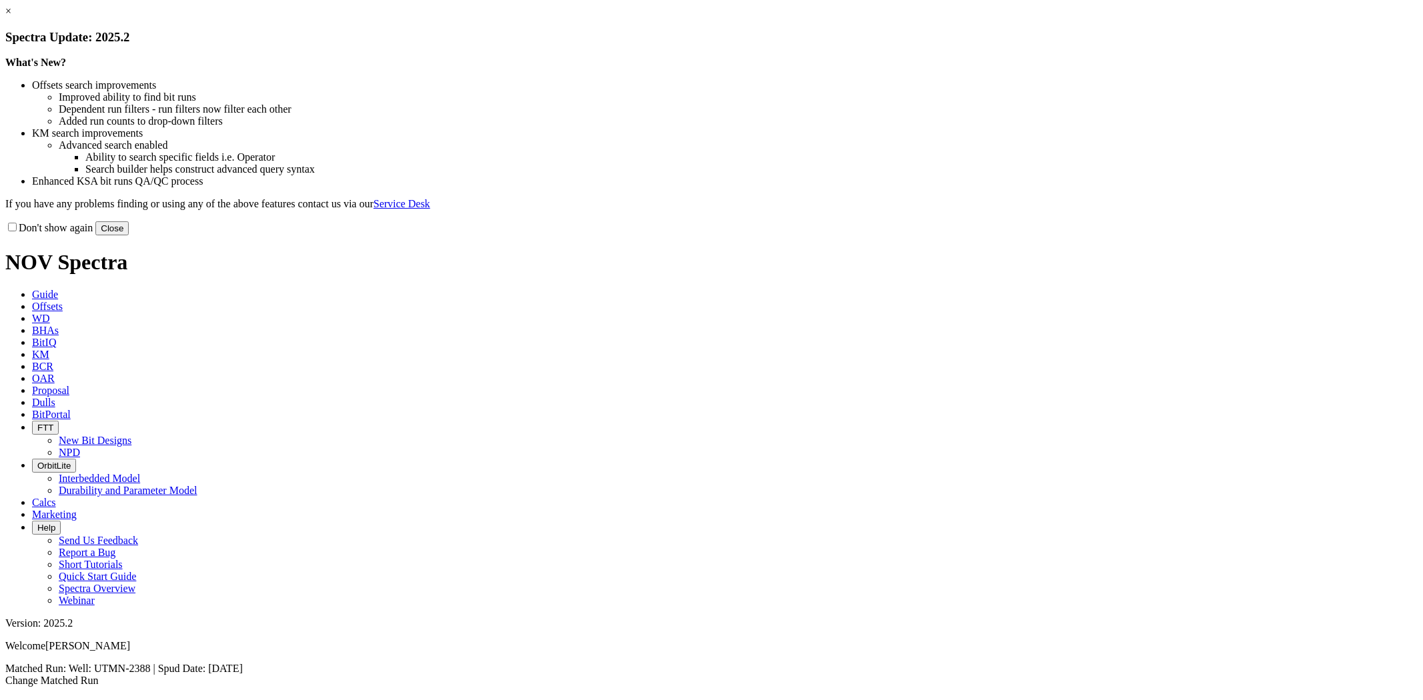
click at [11, 17] on link "×" at bounding box center [8, 10] width 6 height 11
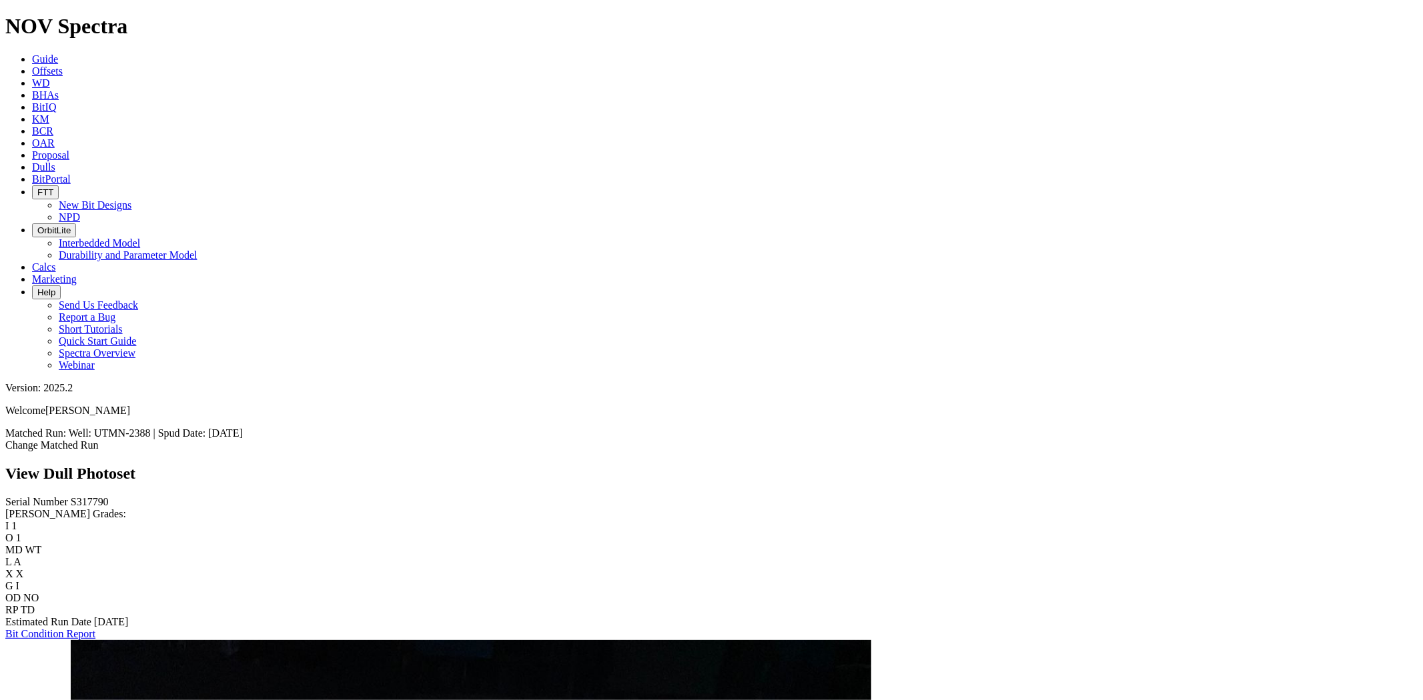
scroll to position [1588, 0]
